Goal: Information Seeking & Learning: Learn about a topic

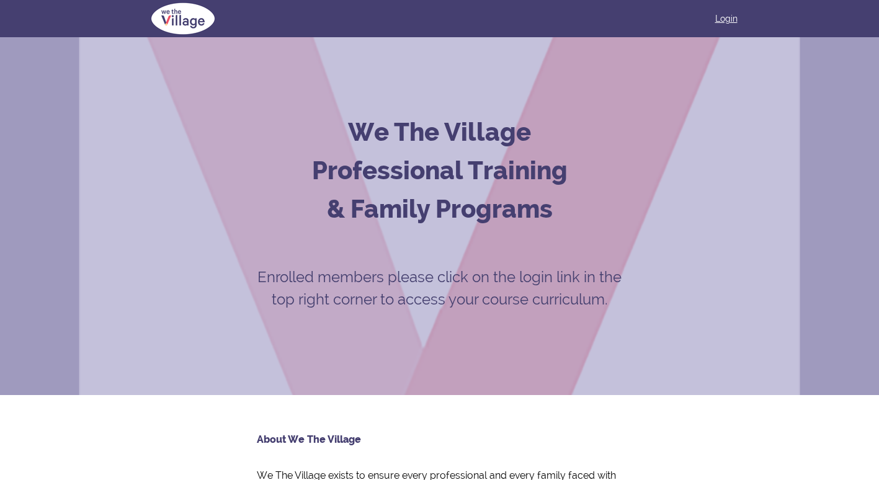
click at [729, 19] on link "Login" at bounding box center [726, 18] width 22 height 12
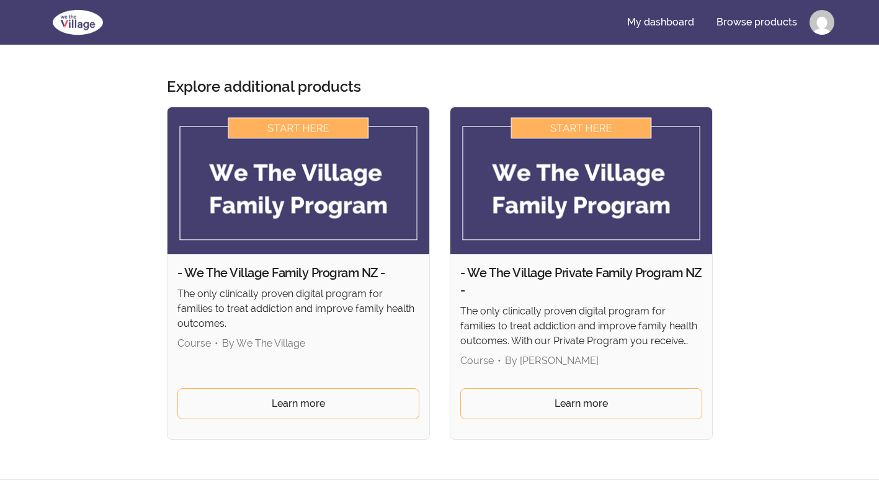
scroll to position [209, 0]
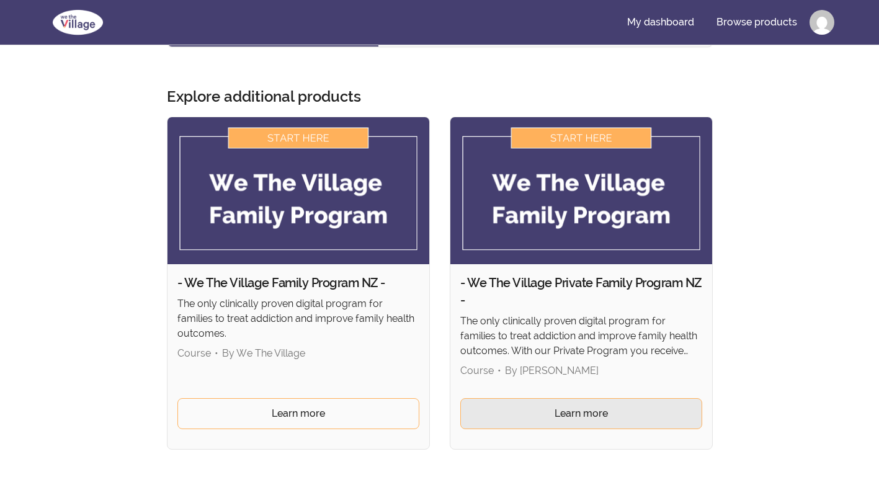
click at [558, 419] on span "Learn more" at bounding box center [580, 413] width 53 height 15
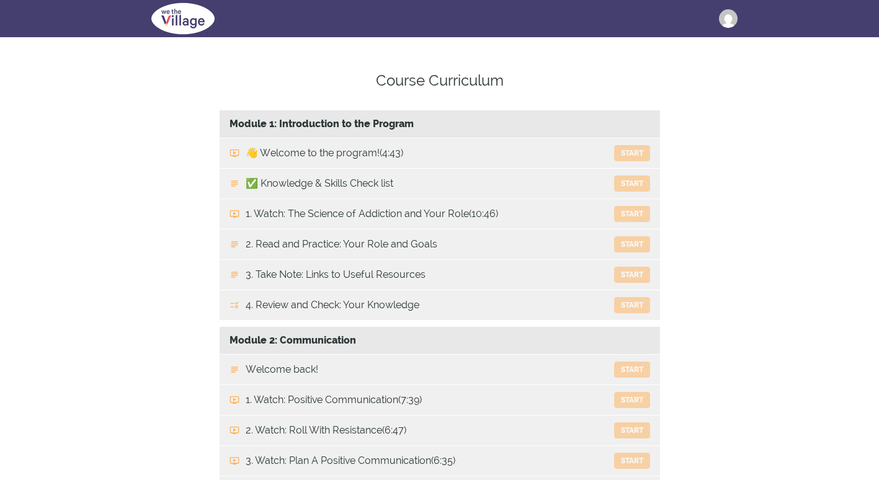
scroll to position [534, 0]
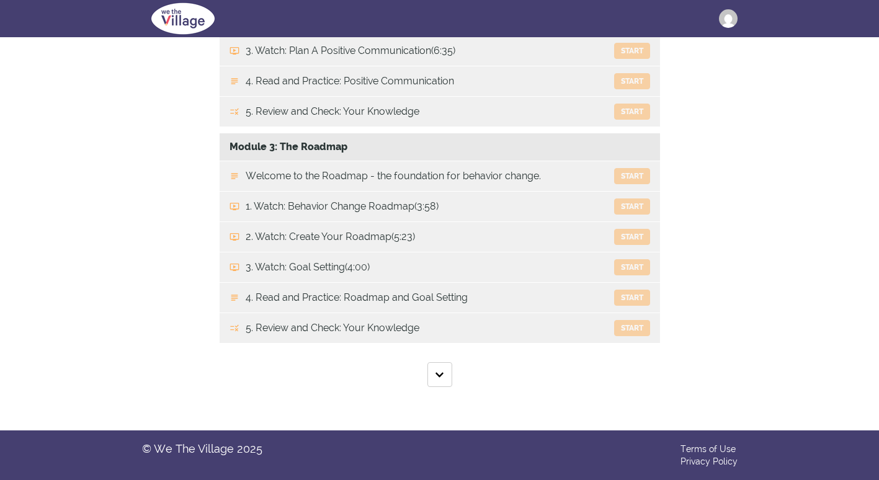
click at [437, 371] on button "Show All Lectures" at bounding box center [439, 374] width 25 height 25
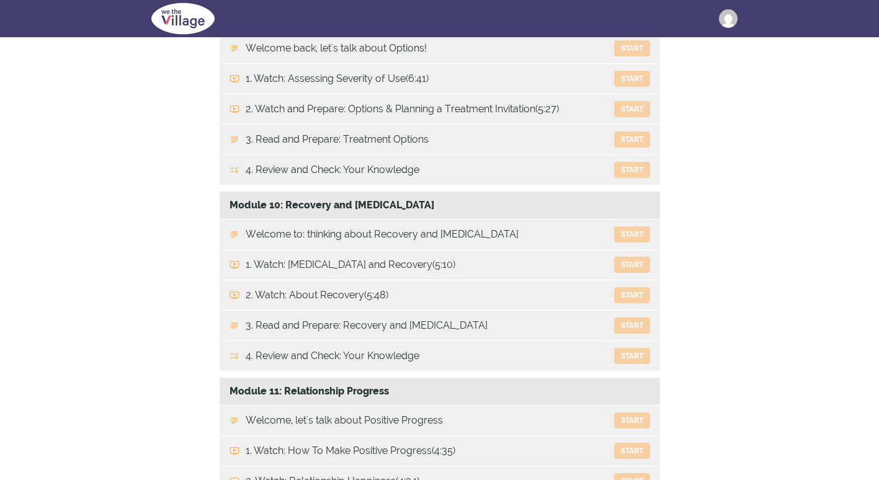
scroll to position [2299, 0]
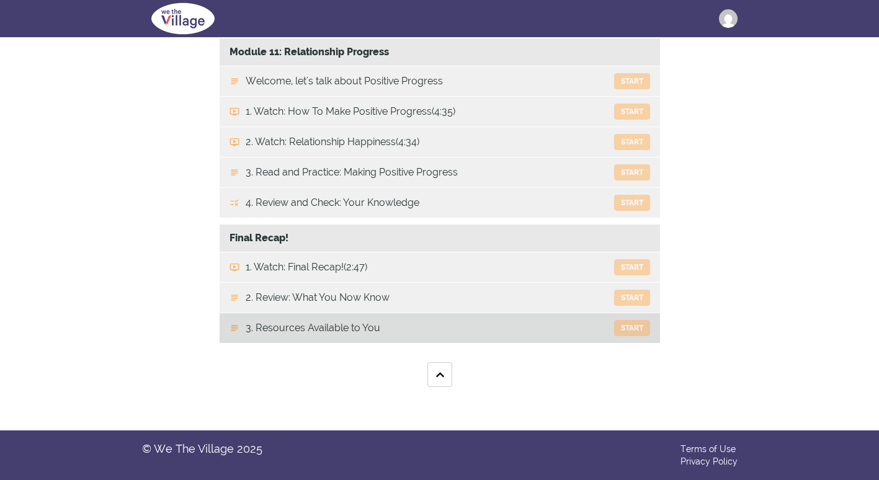
click at [301, 334] on link "3. Resources Available to You Start" at bounding box center [440, 328] width 440 height 30
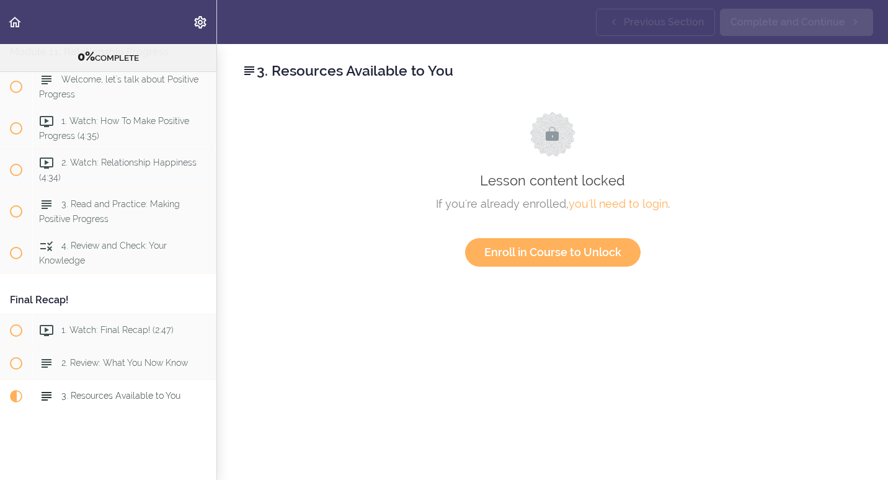
scroll to position [2915, 0]
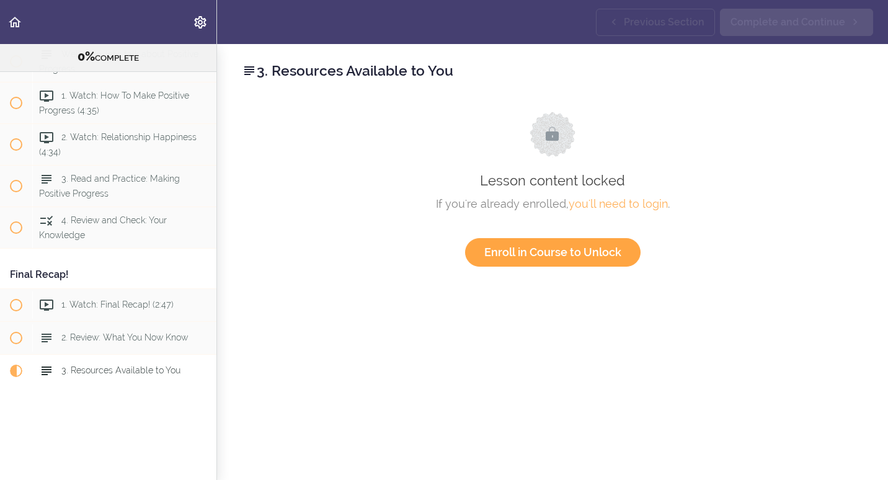
click at [523, 251] on link "Enroll in Course to Unlock" at bounding box center [553, 252] width 176 height 29
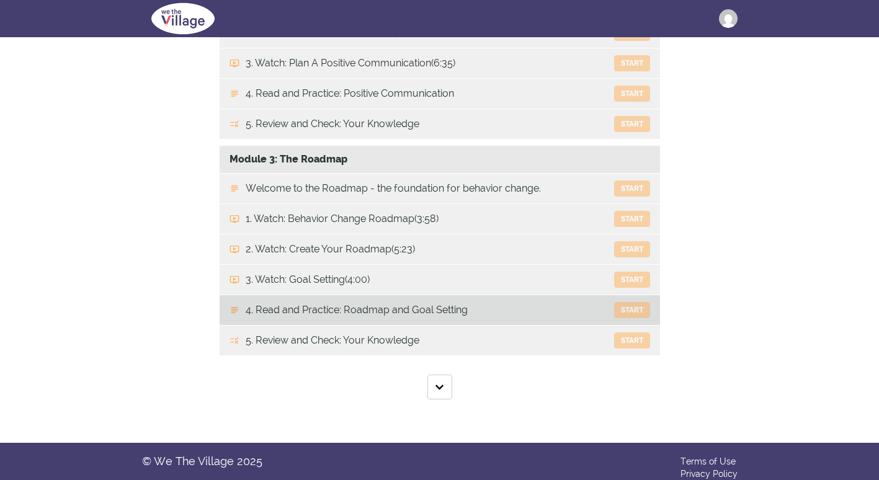
scroll to position [534, 0]
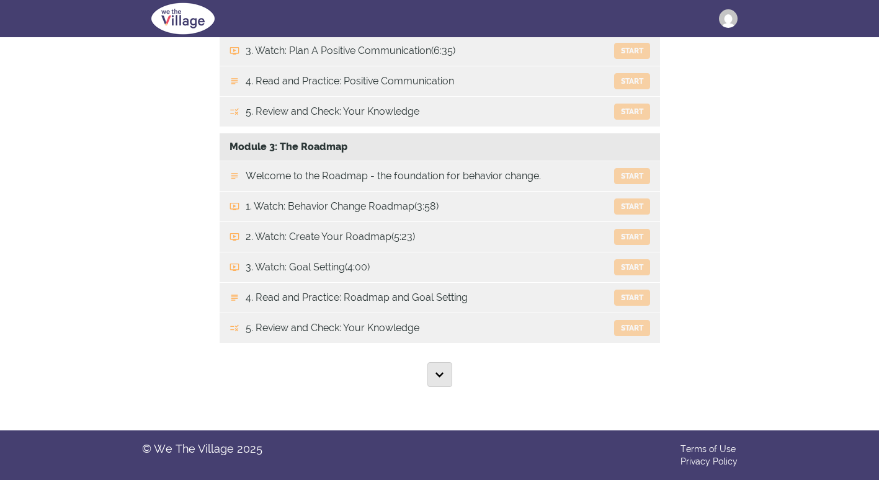
click at [437, 376] on img "button" at bounding box center [439, 374] width 8 height 9
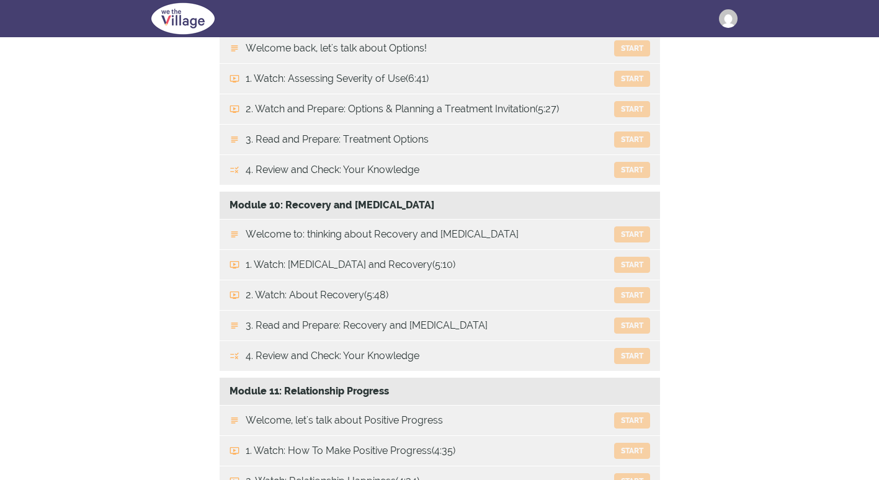
scroll to position [2299, 0]
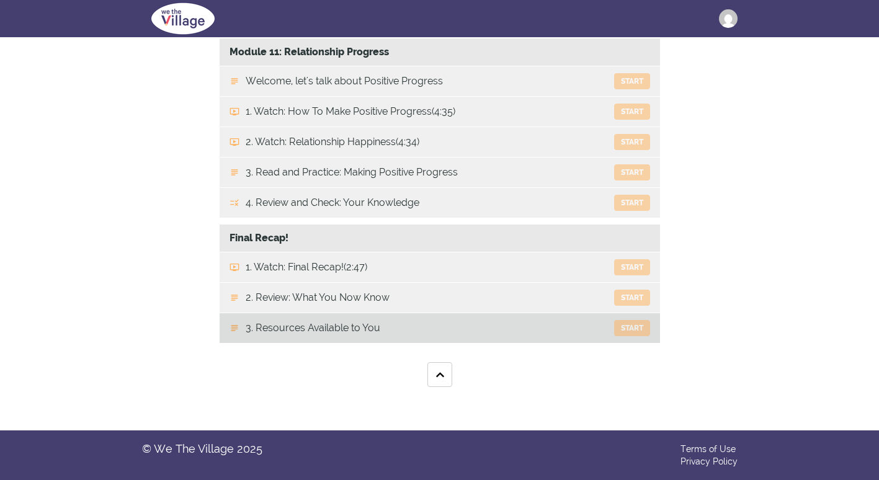
click at [362, 327] on link "3. Resources Available to You Start" at bounding box center [440, 328] width 440 height 30
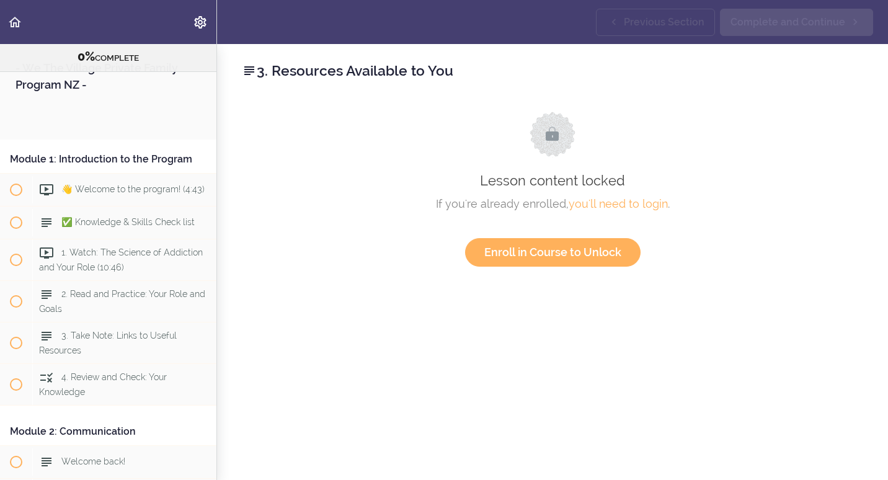
scroll to position [2915, 0]
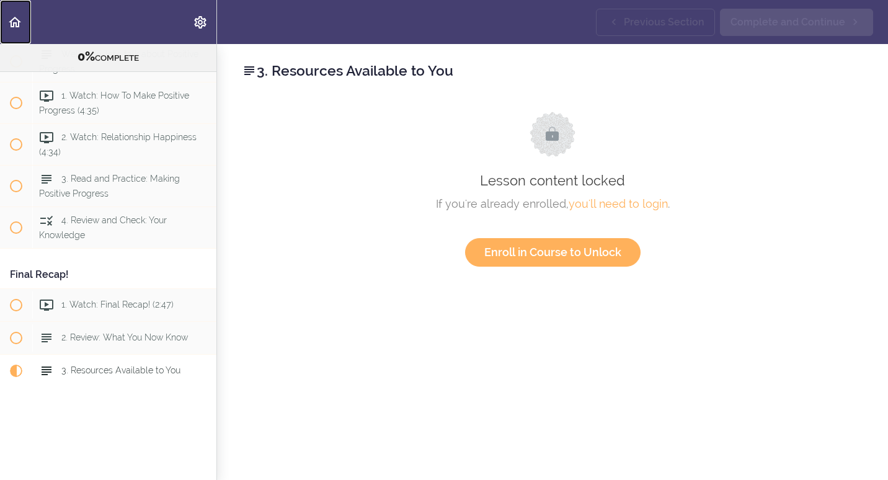
click at [12, 25] on use "Back to course curriculum" at bounding box center [15, 22] width 12 height 11
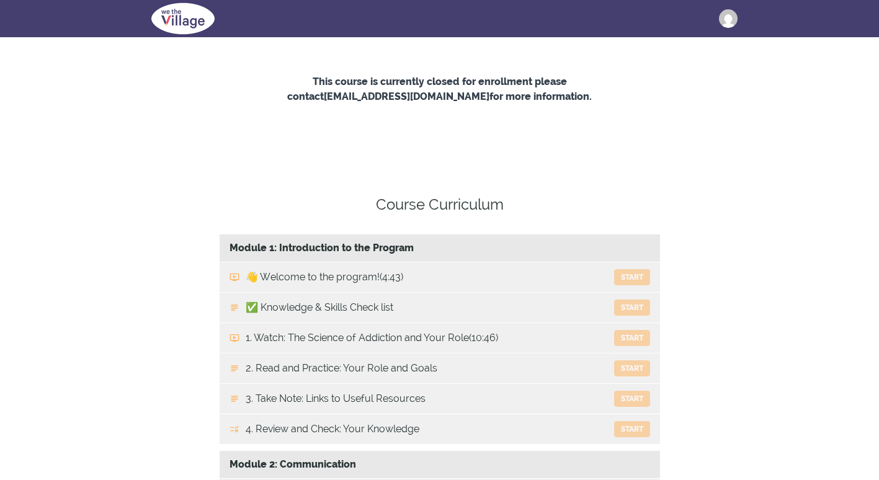
click at [741, 17] on button "Kristen" at bounding box center [733, 18] width 29 height 19
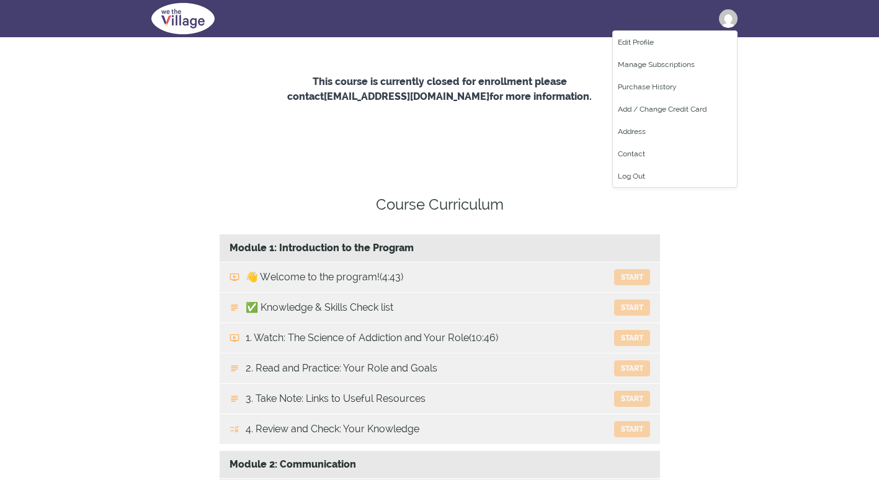
click at [161, 2] on img at bounding box center [183, 18] width 82 height 37
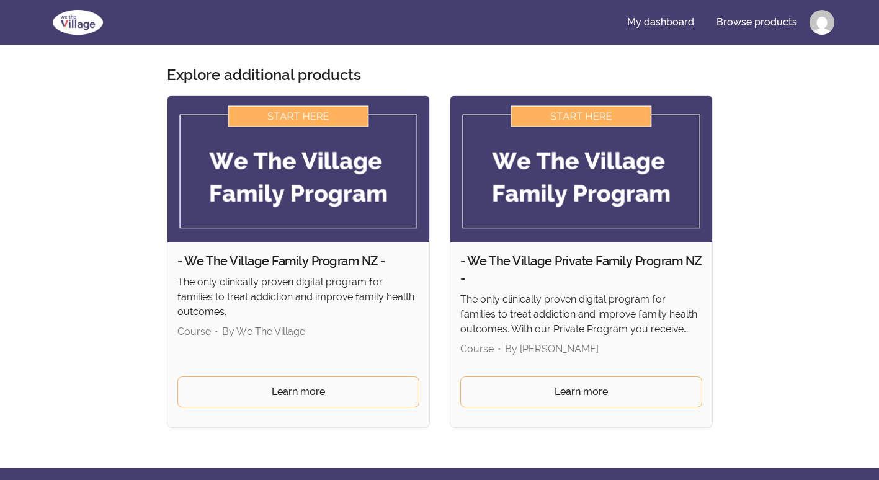
scroll to position [62, 0]
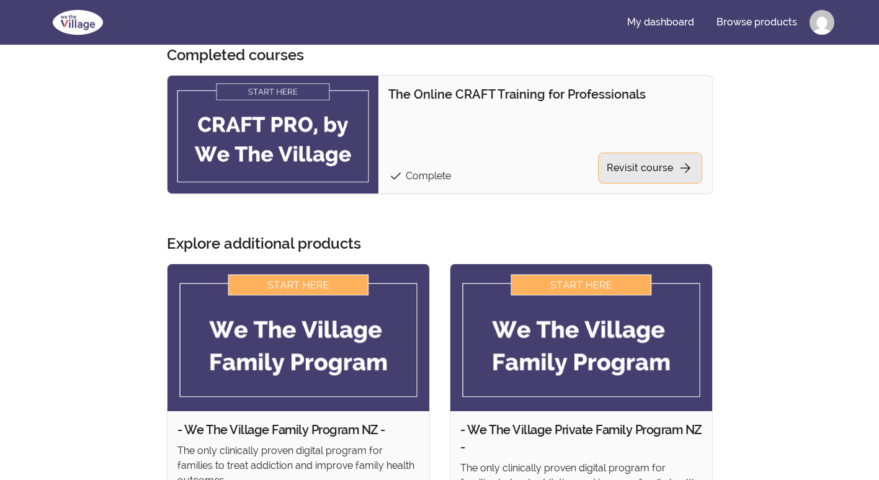
click at [638, 168] on link "Revisit course arrow_forward" at bounding box center [650, 168] width 104 height 31
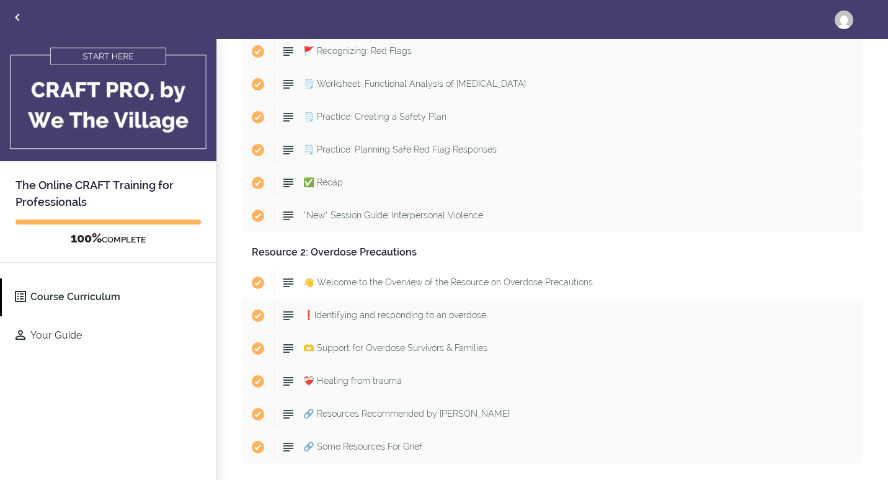
scroll to position [6270, 0]
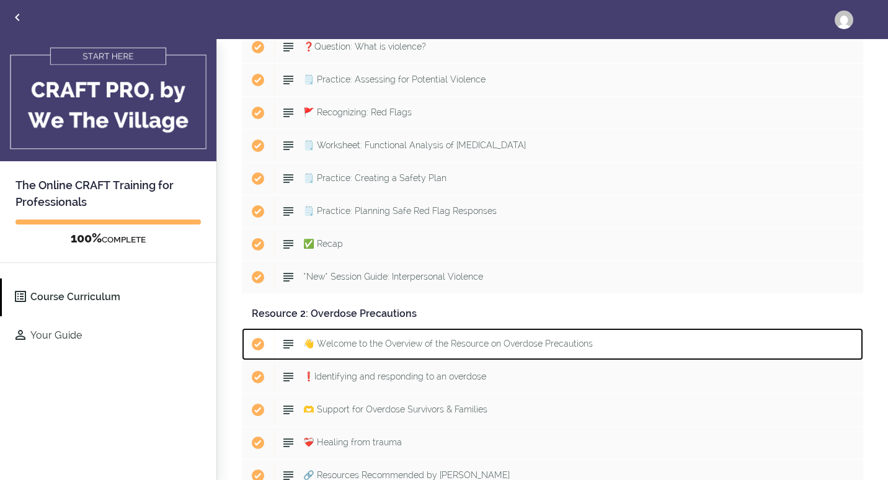
click at [468, 347] on span "👋 Welcome to the Overview of the Resource on Overdose Precautions" at bounding box center [448, 344] width 290 height 10
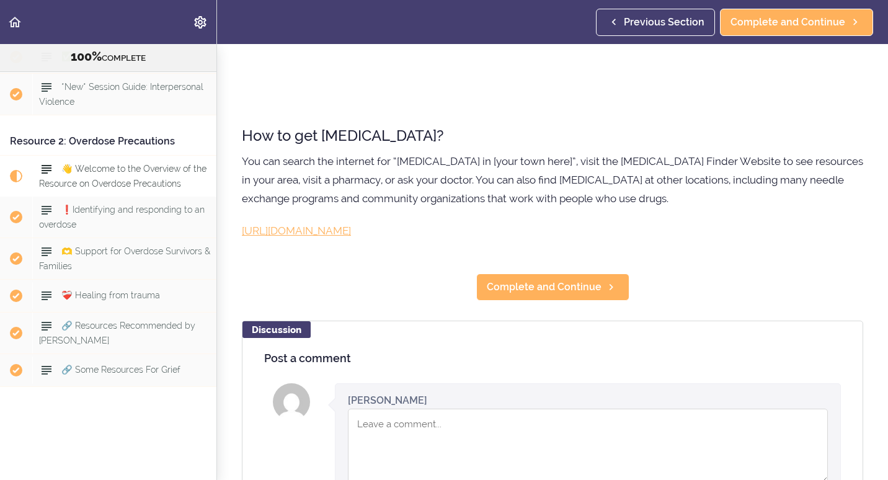
scroll to position [1736, 0]
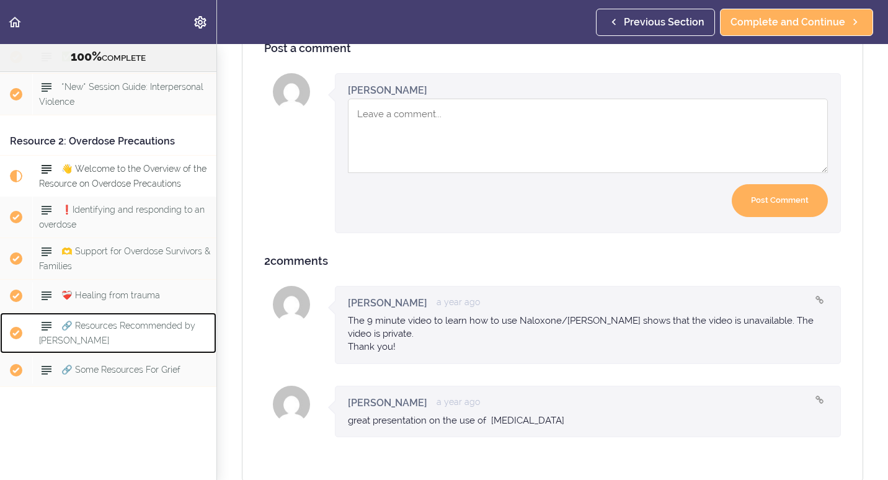
click at [156, 321] on span "🔗 Resources Recommended by [PERSON_NAME]" at bounding box center [117, 333] width 156 height 24
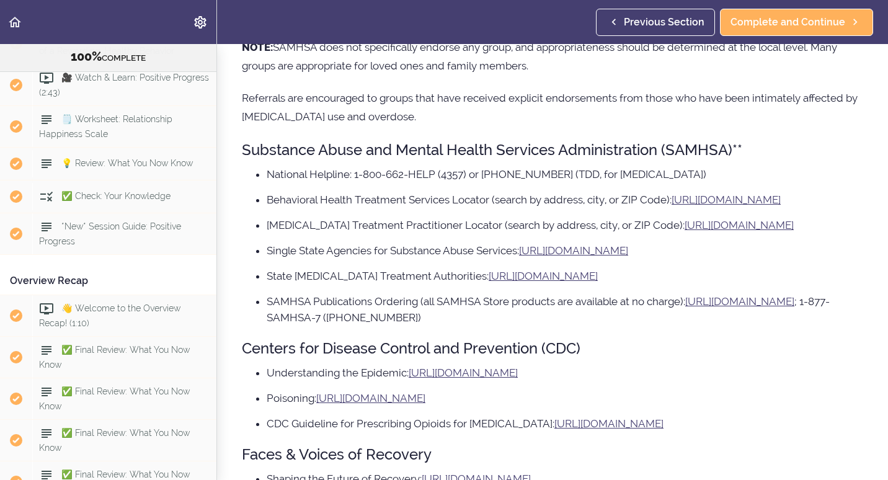
scroll to position [6577, 0]
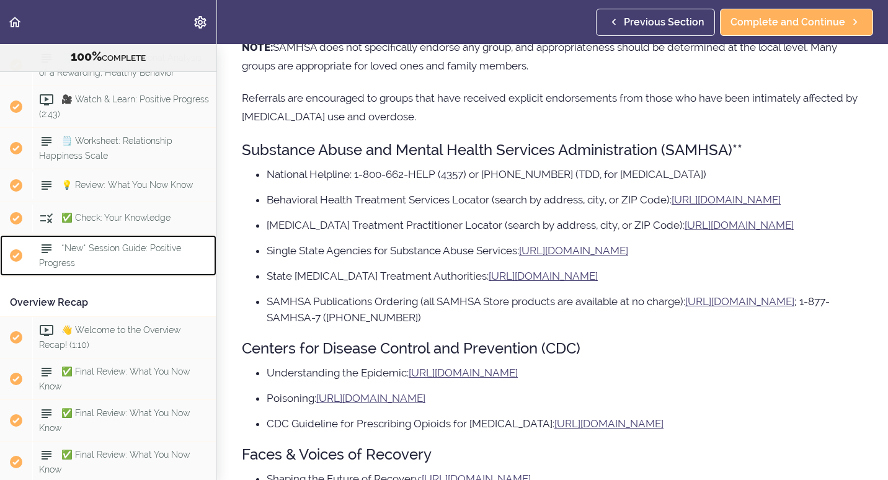
click at [115, 276] on div "*New* Session Guide: Positive Progress" at bounding box center [124, 255] width 184 height 41
